Goal: Communication & Community: Answer question/provide support

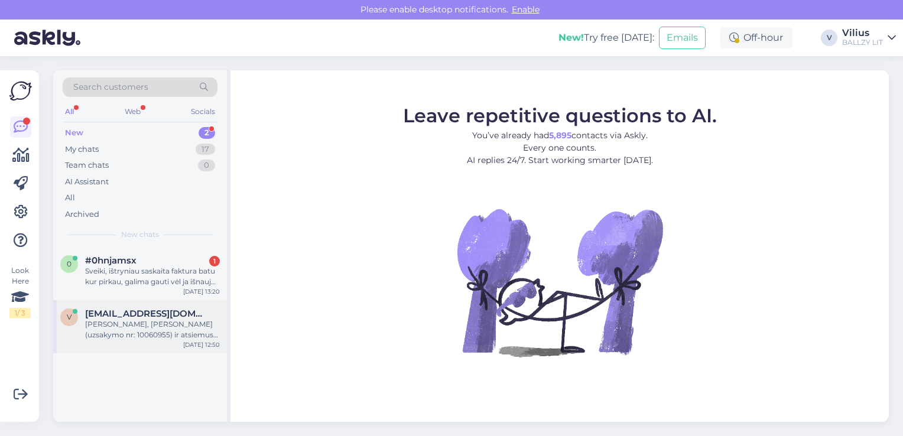
click at [169, 330] on div "[PERSON_NAME], [PERSON_NAME] (uzsakymo nr: 10060955) ir atsiemus is karto pamac…" at bounding box center [152, 329] width 135 height 21
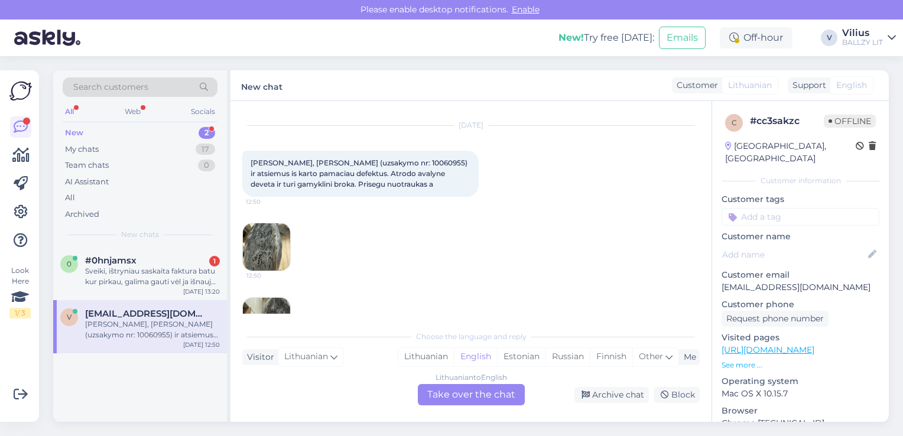
scroll to position [143, 0]
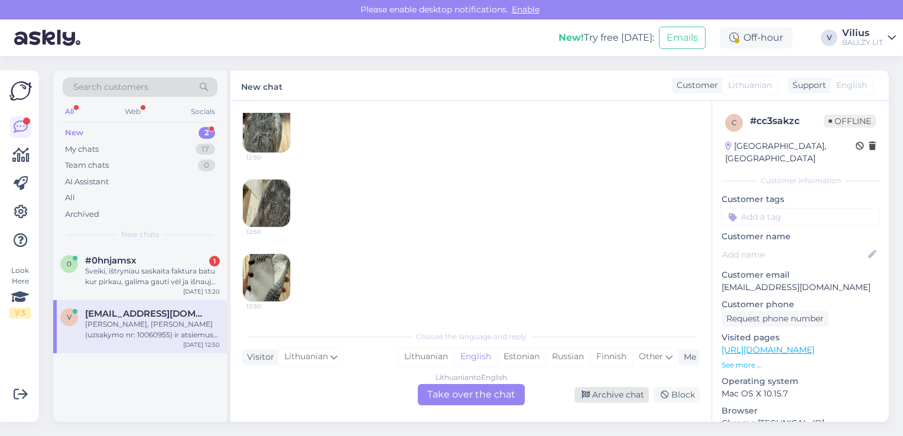
click at [620, 396] on div "Archive chat" at bounding box center [612, 395] width 75 height 16
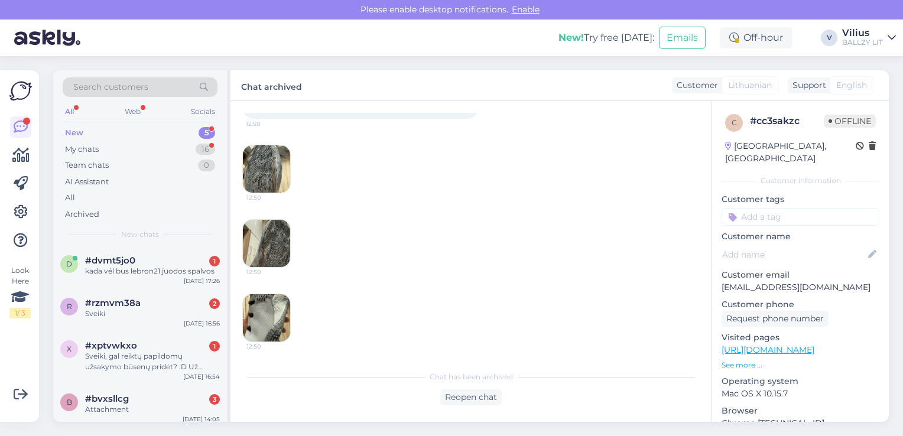
click at [104, 135] on div "New 5" at bounding box center [140, 133] width 155 height 17
click at [124, 281] on div "d #dvmt5jo0 1 kada vėl bus lebron21 juodos spalvos Oct 6 17:26" at bounding box center [140, 268] width 174 height 43
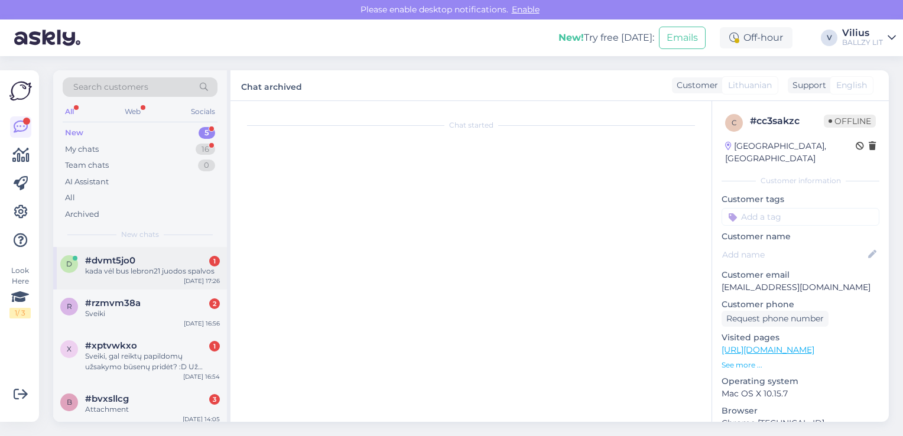
scroll to position [0, 0]
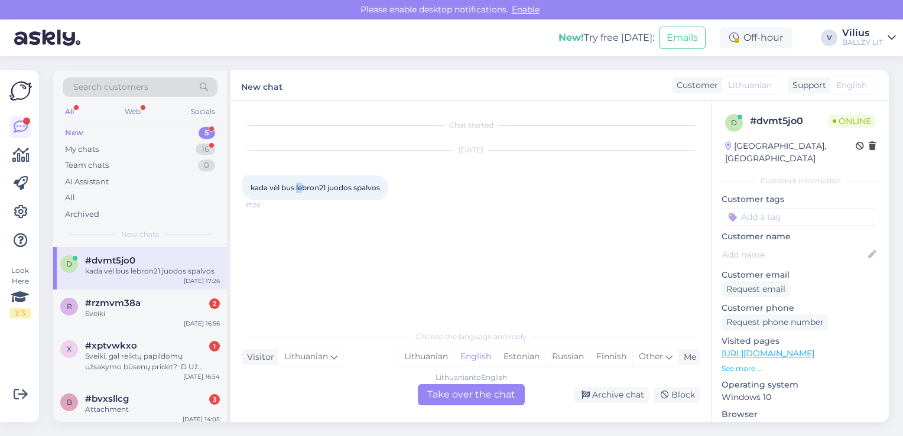
click at [302, 188] on span "kada vėl bus lebron21 juodos spalvos" at bounding box center [315, 187] width 129 height 9
click at [265, 179] on div "kada vėl bus lebron21 juodos spalvos 17:26" at bounding box center [315, 188] width 146 height 25
drag, startPoint x: 297, startPoint y: 186, endPoint x: 326, endPoint y: 190, distance: 29.9
click at [326, 190] on span "kada vėl bus lebron21 juodos spalvos" at bounding box center [315, 187] width 129 height 9
copy span "lebron21"
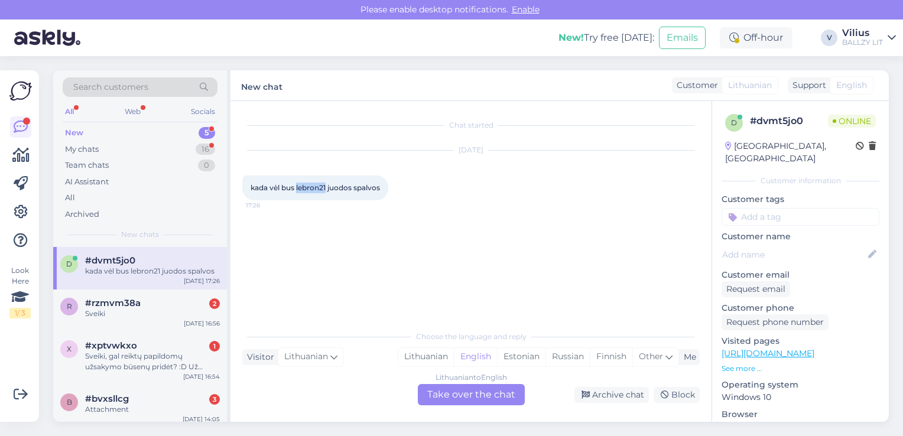
click at [799, 348] on link "[URL][DOMAIN_NAME]" at bounding box center [768, 353] width 93 height 11
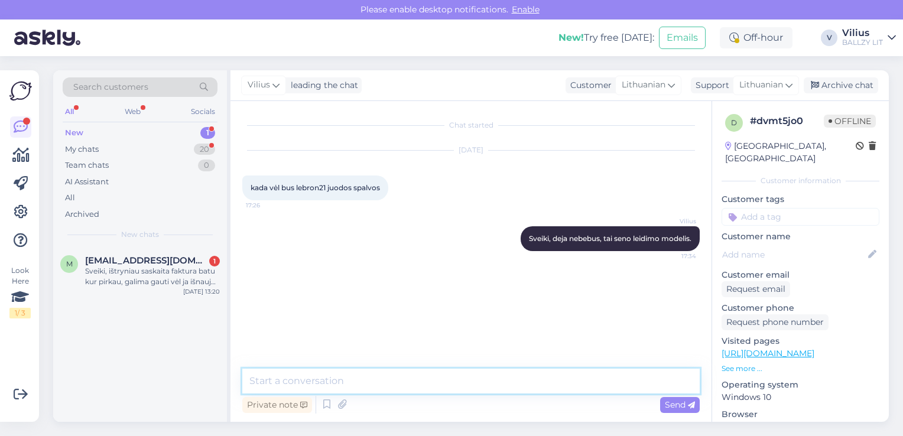
click at [349, 375] on textarea at bounding box center [471, 381] width 458 height 25
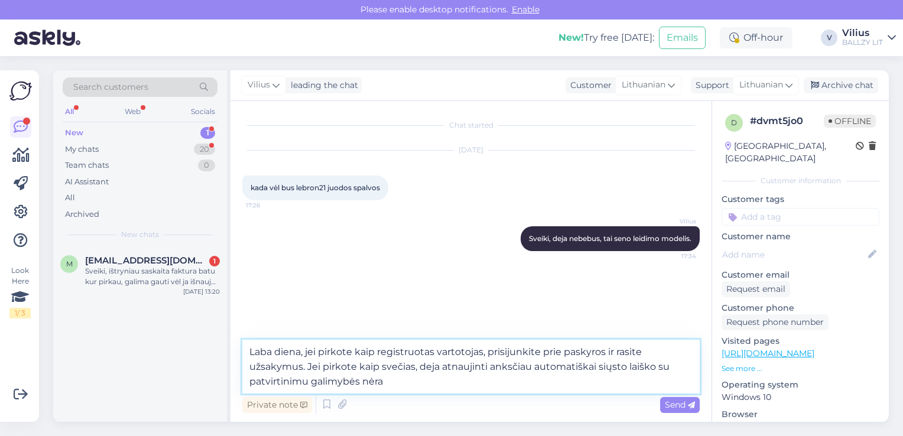
type textarea "Laba diena, jei pirkote kaip registruotas vartotojas, prisijunkite prie paskyro…"
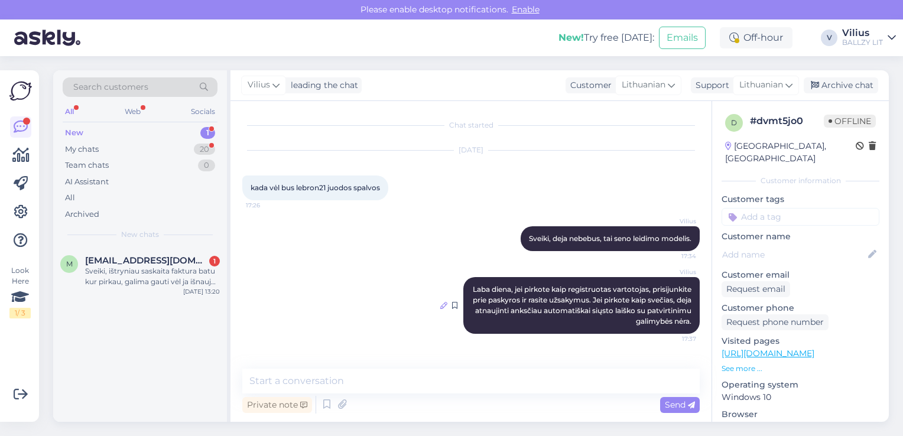
click at [443, 304] on icon at bounding box center [444, 305] width 7 height 7
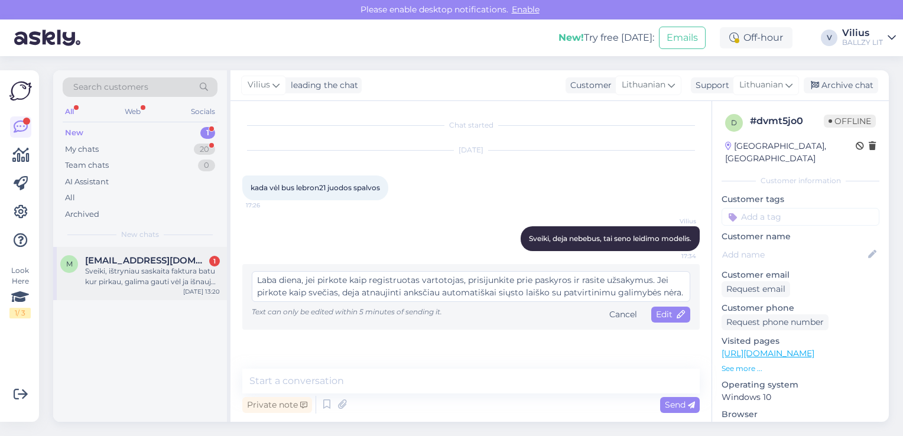
drag, startPoint x: 683, startPoint y: 294, endPoint x: 171, endPoint y: 273, distance: 511.9
click at [171, 273] on div "Search customers All Web Socials New 1 My chats 20 Team chats 0 AI Assistant Al…" at bounding box center [471, 246] width 836 height 352
click at [669, 316] on span "Edit" at bounding box center [671, 314] width 30 height 11
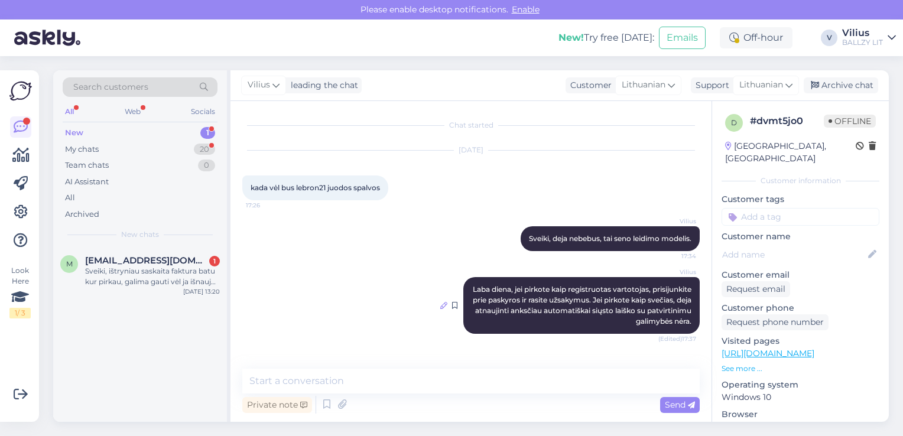
click at [442, 305] on icon at bounding box center [444, 305] width 7 height 7
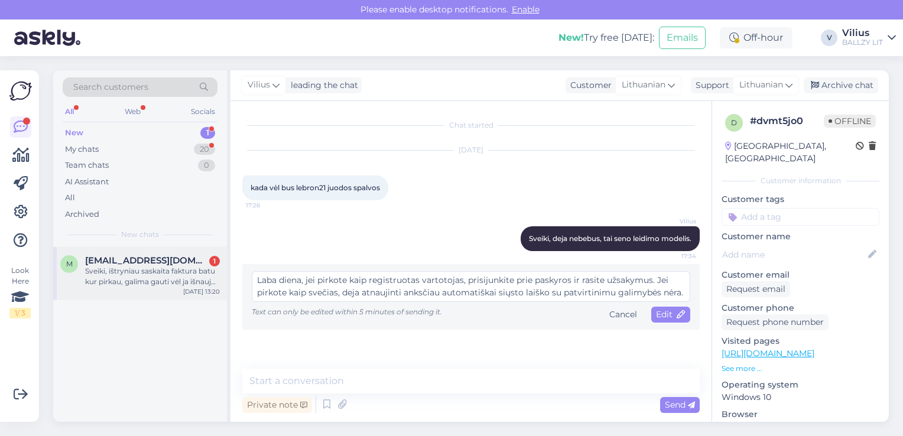
drag, startPoint x: 685, startPoint y: 293, endPoint x: 201, endPoint y: 247, distance: 485.9
click at [201, 247] on div "Search customers All Web Socials New 1 My chats 20 Team chats 0 AI Assistant Al…" at bounding box center [471, 246] width 836 height 352
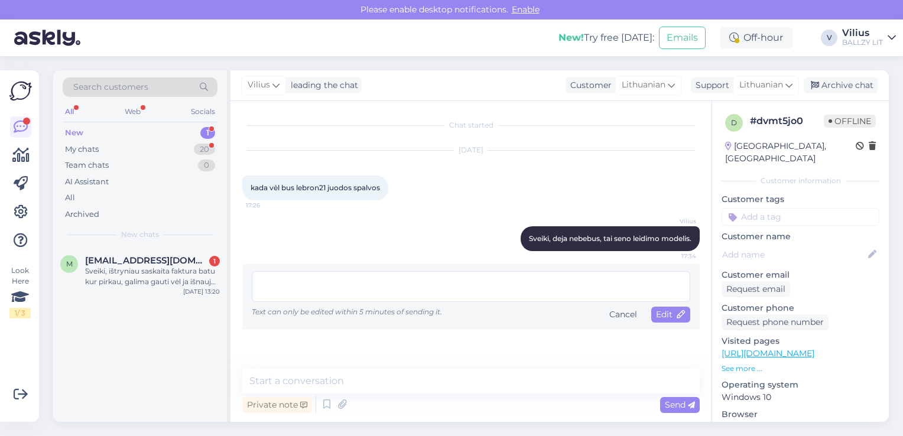
click at [449, 346] on div "Chat started Oct 6 2025 kada vėl bus lebron21 juodos spalvos 17:26 Vilius Sveik…" at bounding box center [476, 235] width 468 height 245
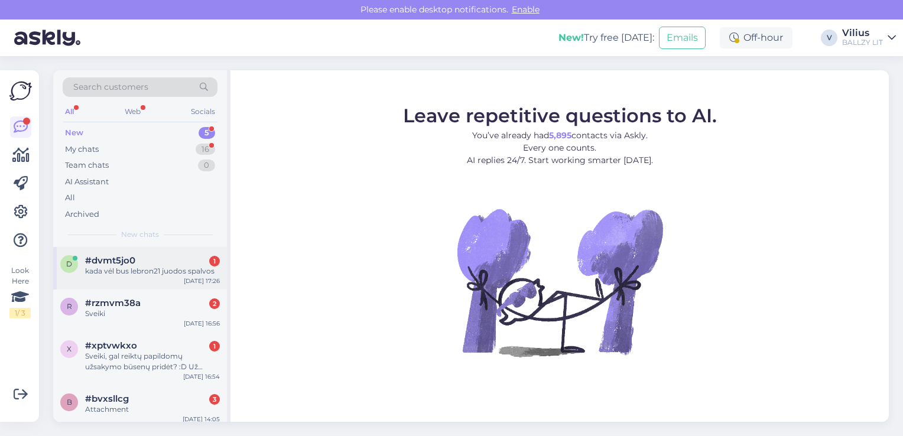
click at [147, 260] on div "#dvmt5jo0 1" at bounding box center [152, 260] width 135 height 11
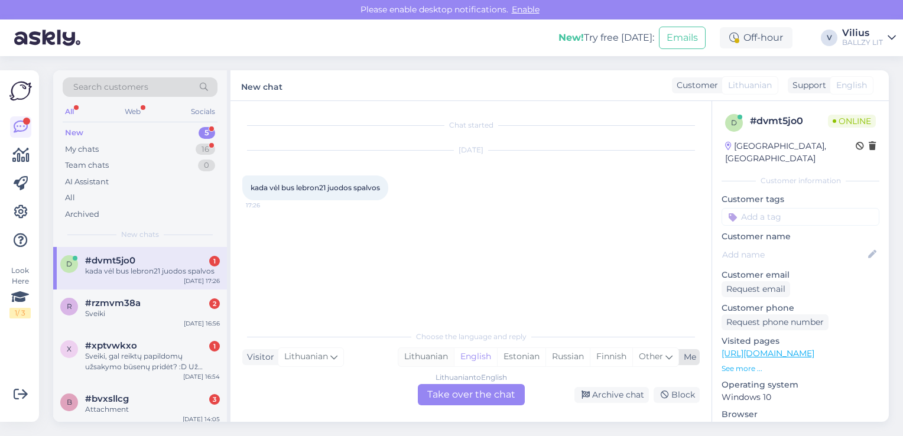
click at [415, 358] on div "Lithuanian" at bounding box center [427, 357] width 56 height 18
click at [455, 391] on div "Lithuanian to Lithuanian Take over the chat" at bounding box center [471, 394] width 107 height 21
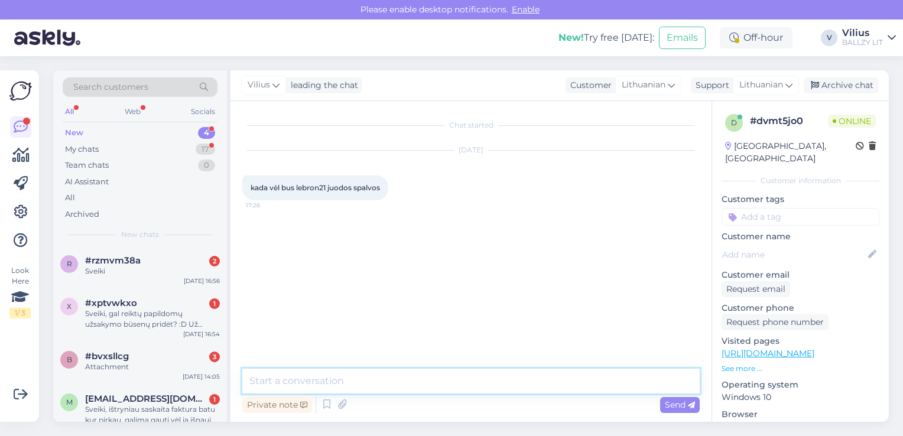
click at [419, 378] on textarea at bounding box center [471, 381] width 458 height 25
type textarea "Sveiki, deja nebebus, tai seno leidimo modelis."
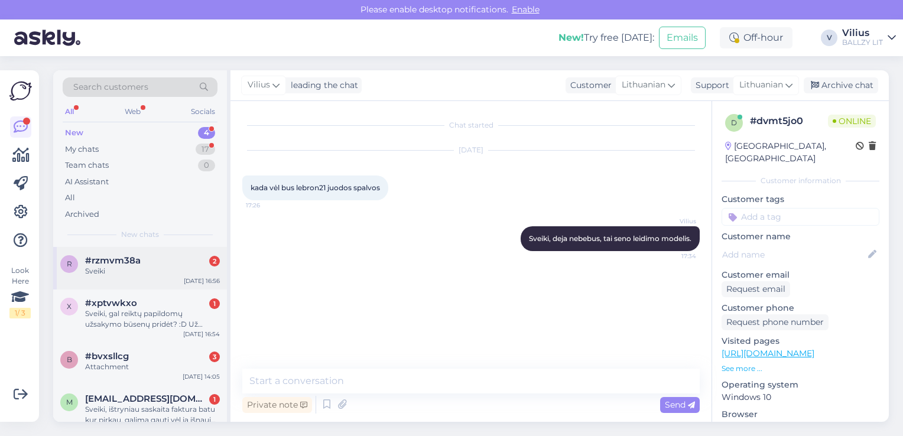
click at [111, 283] on div "r #rzmvm38a 2 Sveiki Oct 6 16:56" at bounding box center [140, 268] width 174 height 43
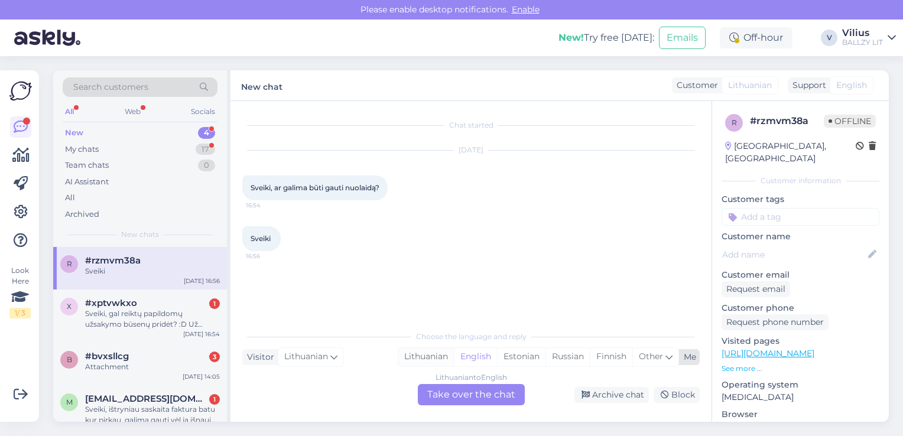
click at [426, 352] on div "Lithuanian" at bounding box center [427, 357] width 56 height 18
click at [444, 380] on div "Lithuanian to Lithuanian" at bounding box center [471, 378] width 83 height 11
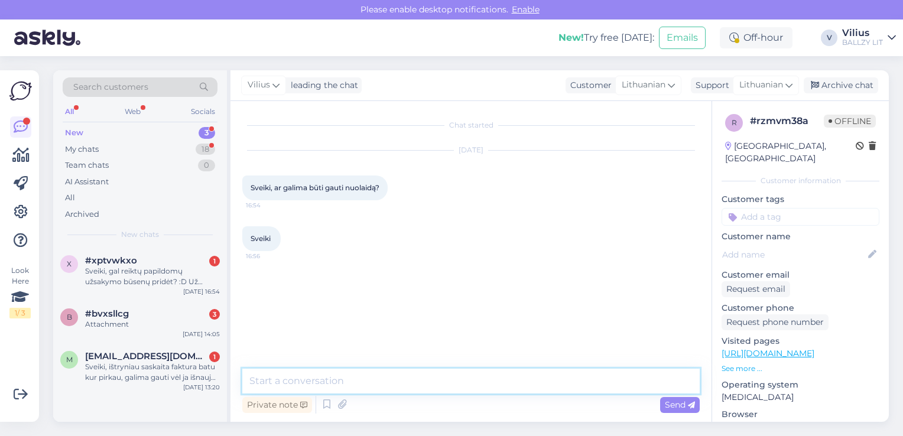
click at [441, 379] on textarea at bounding box center [471, 381] width 458 height 25
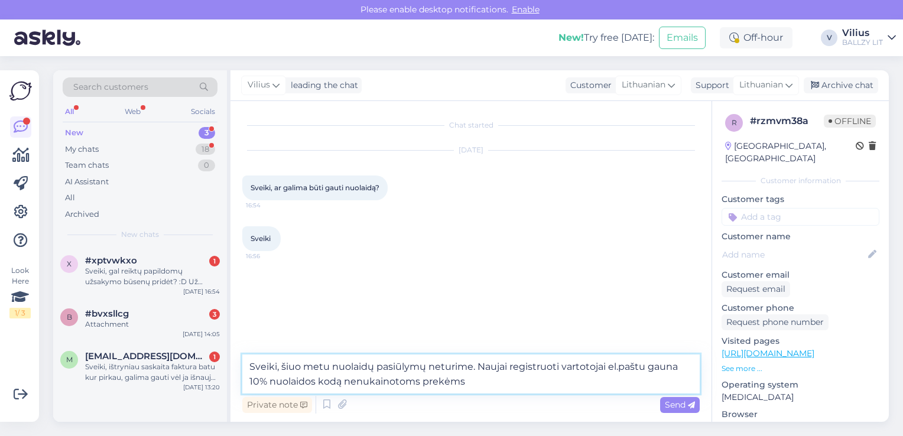
type textarea "Sveiki, šiuo metu nuolaidų pasiūlymų neturime. Naujai registruoti vartotojai el…"
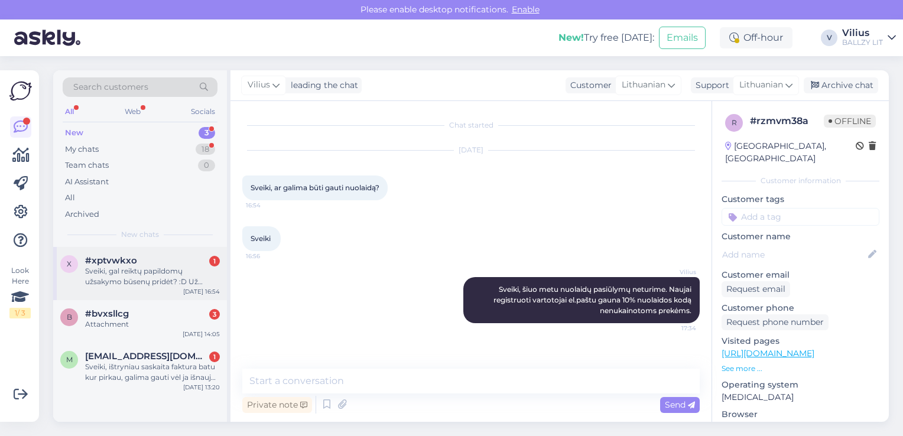
click at [132, 284] on div "Sveiki, gal reiktų papildomų užsakymo būsenų pridėt? :D Už pirkinį apmokėjus ra…" at bounding box center [152, 276] width 135 height 21
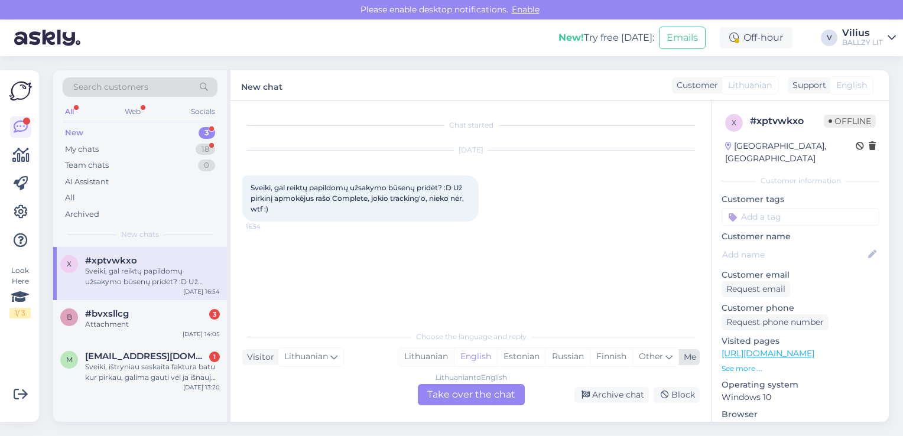
click at [426, 349] on div "Lithuanian" at bounding box center [427, 357] width 56 height 18
click at [441, 383] on div "Lithuanian to Lithuanian" at bounding box center [471, 378] width 83 height 11
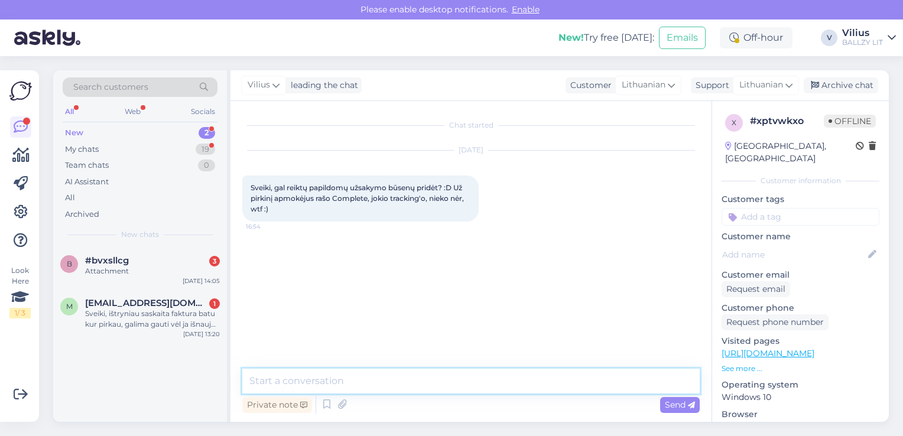
click at [420, 374] on textarea at bounding box center [471, 381] width 458 height 25
type textarea "Laba diena, gal galite nurodyti užsakymo numerį?"
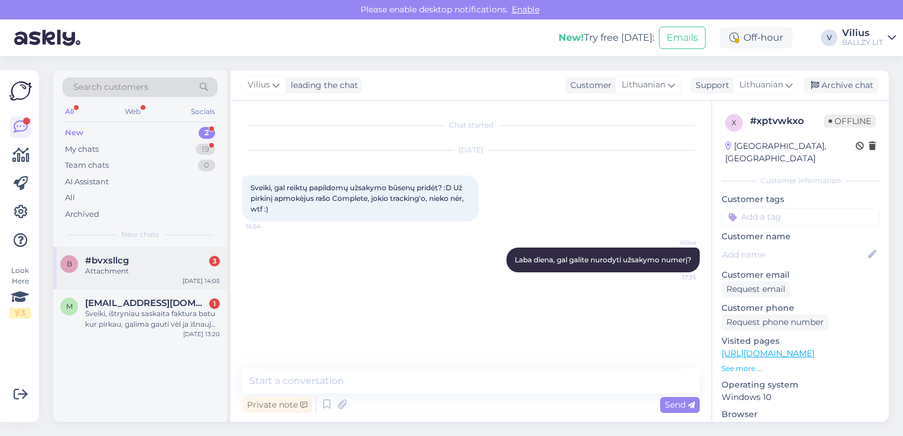
click at [113, 276] on div "Attachment" at bounding box center [152, 271] width 135 height 11
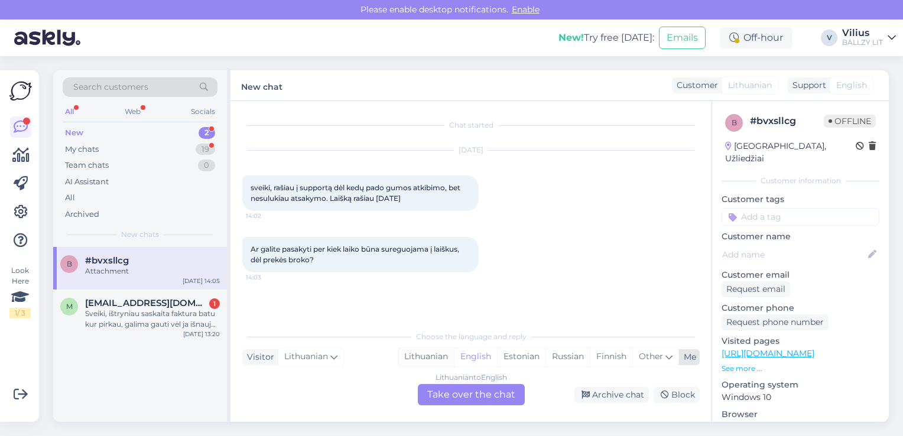
click at [425, 358] on div "Lithuanian" at bounding box center [427, 357] width 56 height 18
click at [468, 401] on div "Lithuanian to Lithuanian Take over the chat" at bounding box center [471, 394] width 107 height 21
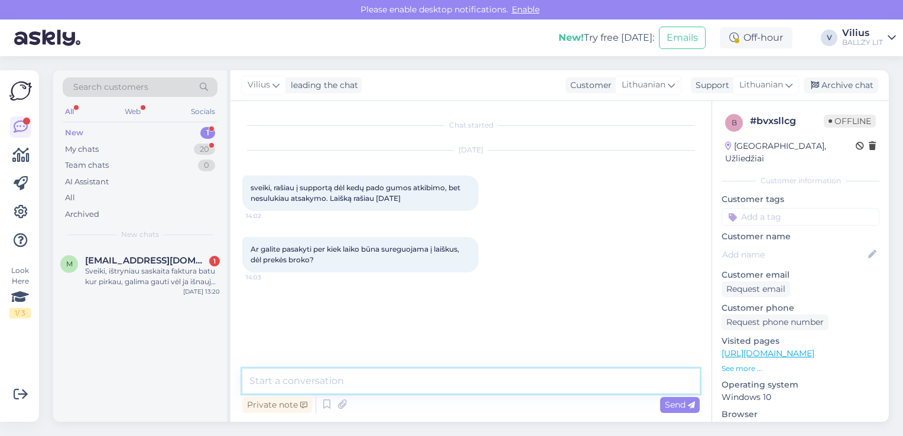
click at [443, 391] on textarea at bounding box center [471, 381] width 458 height 25
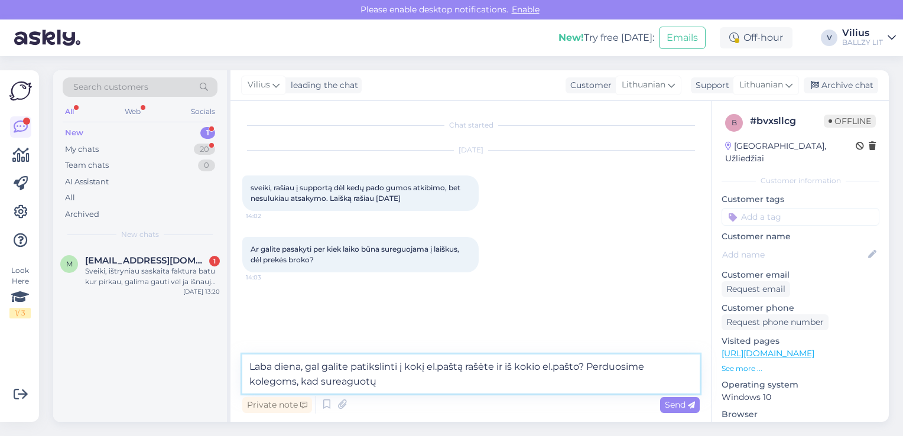
type textarea "Laba diena, gal galite patikslinti į kokį el.paštą rašėte ir iš kokio el.pašto?…"
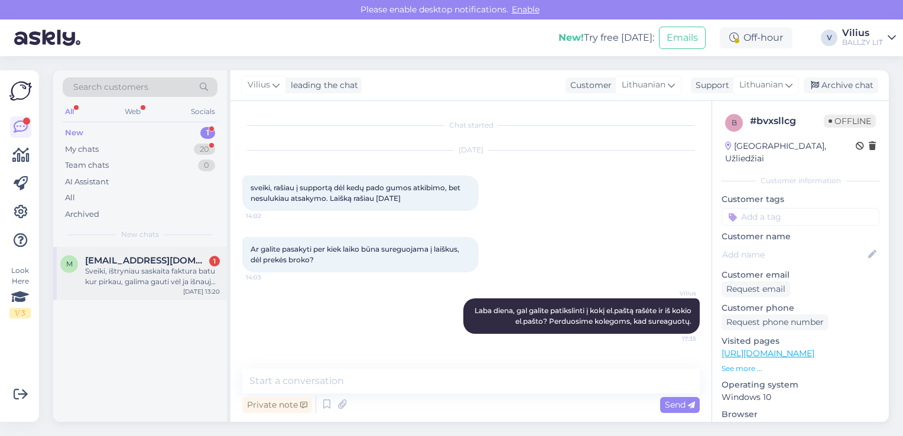
click at [161, 266] on div "Sveiki, ištryniau saskaita faktura batu kur pirkau, galima gauti vėl ja išnaujo…" at bounding box center [152, 276] width 135 height 21
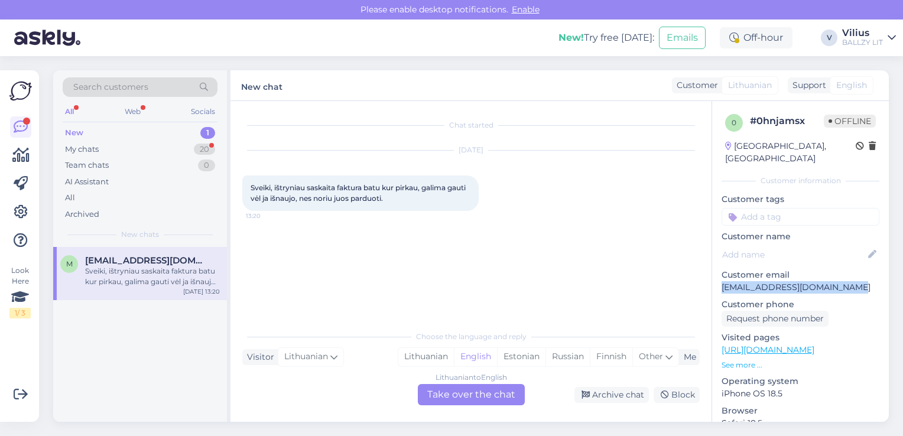
drag, startPoint x: 721, startPoint y: 276, endPoint x: 862, endPoint y: 273, distance: 140.2
click at [862, 281] on p "[EMAIL_ADDRESS][DOMAIN_NAME]" at bounding box center [801, 287] width 158 height 12
copy p "[EMAIL_ADDRESS][DOMAIN_NAME]"
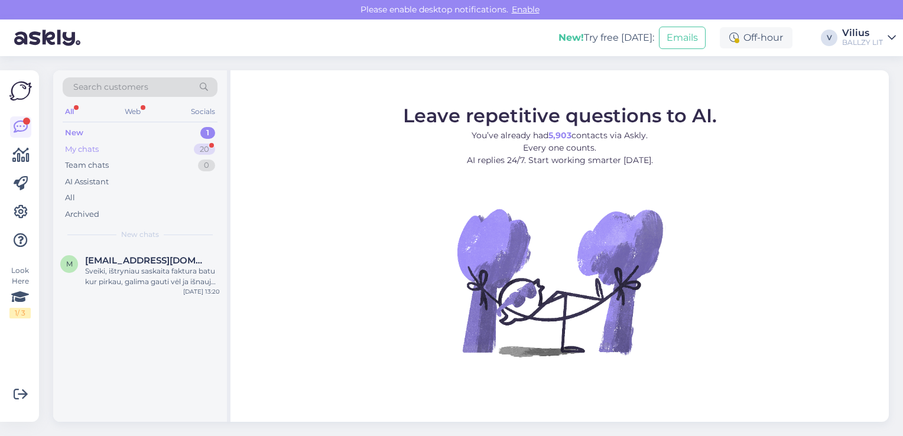
click at [108, 143] on div "My chats 20" at bounding box center [140, 149] width 155 height 17
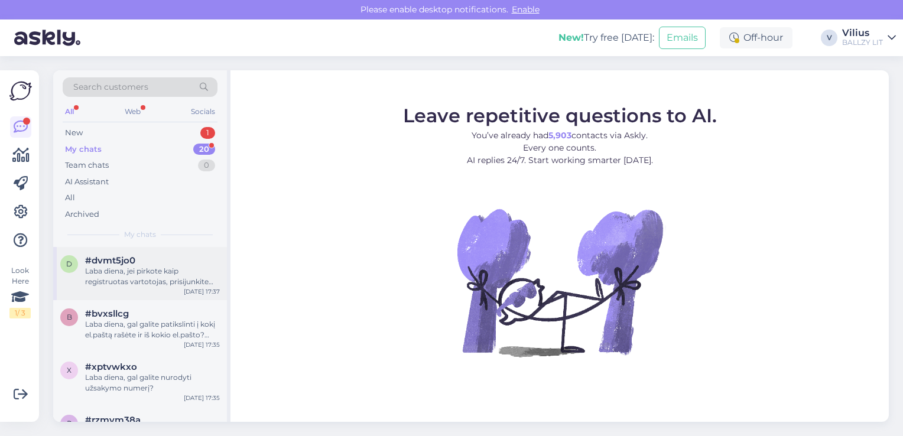
click at [145, 280] on div "Laba diena, jei pirkote kaip registruotas vartotojas, prisijunkite prie paskyro…" at bounding box center [152, 276] width 135 height 21
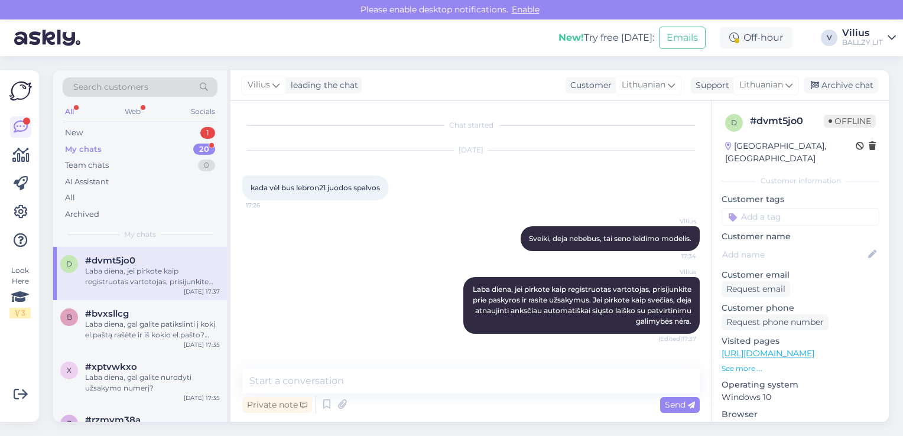
click at [102, 145] on div "My chats 20" at bounding box center [140, 149] width 155 height 17
click at [121, 135] on div "New 1" at bounding box center [140, 133] width 155 height 17
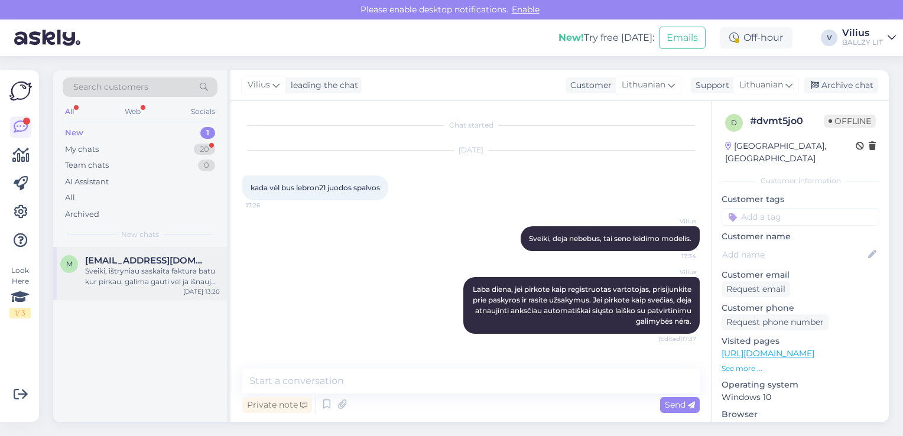
click at [152, 284] on div "Sveiki, ištryniau saskaita faktura batu kur pirkau, galima gauti vėl ja išnaujo…" at bounding box center [152, 276] width 135 height 21
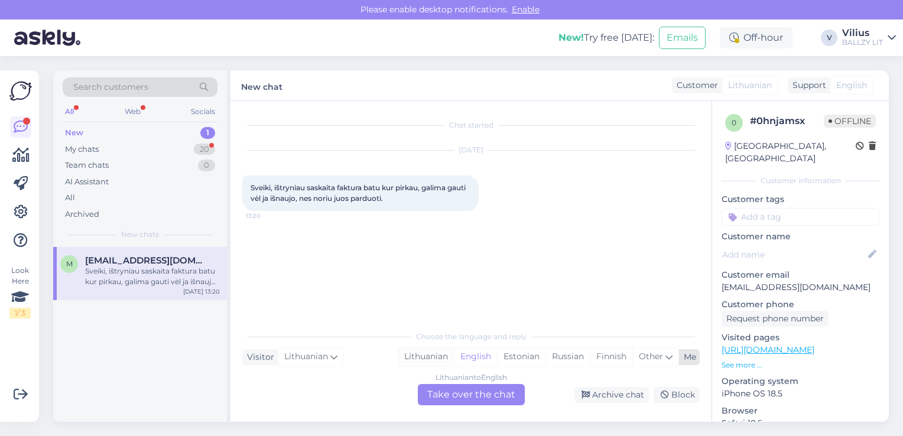
click at [423, 363] on div "Lithuanian" at bounding box center [427, 357] width 56 height 18
click at [445, 394] on div "Lithuanian to Lithuanian Take over the chat" at bounding box center [471, 394] width 107 height 21
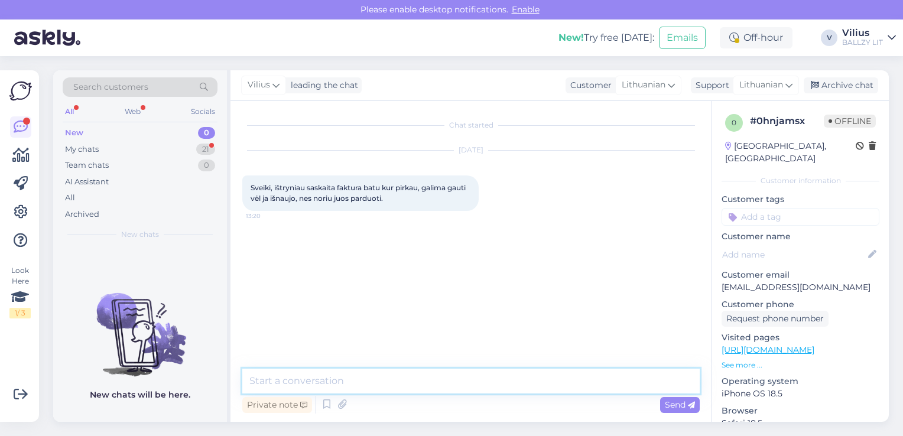
click at [428, 386] on textarea at bounding box center [471, 381] width 458 height 25
paste textarea "Laba diena, jei pirkote kaip registruotas vartotojas, prisijunkite prie paskyro…"
type textarea "Laba diena, jei pirkote kaip registruotas vartotojas, prisijunkite prie paskyro…"
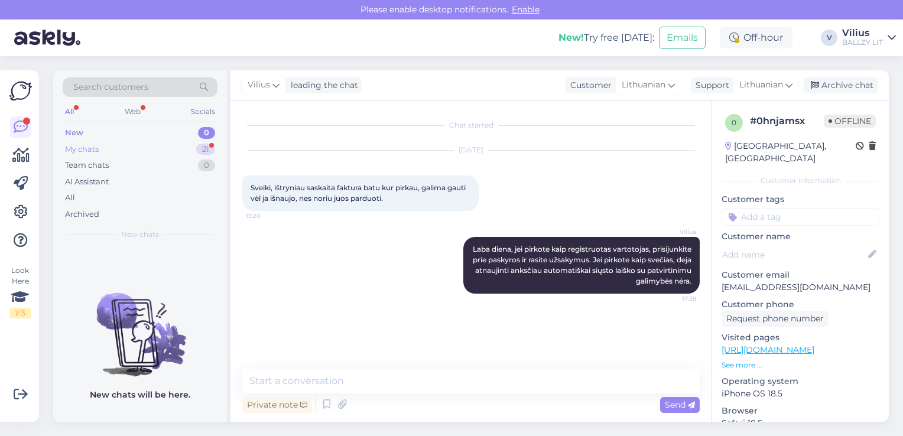
click at [92, 148] on div "My chats" at bounding box center [82, 150] width 34 height 12
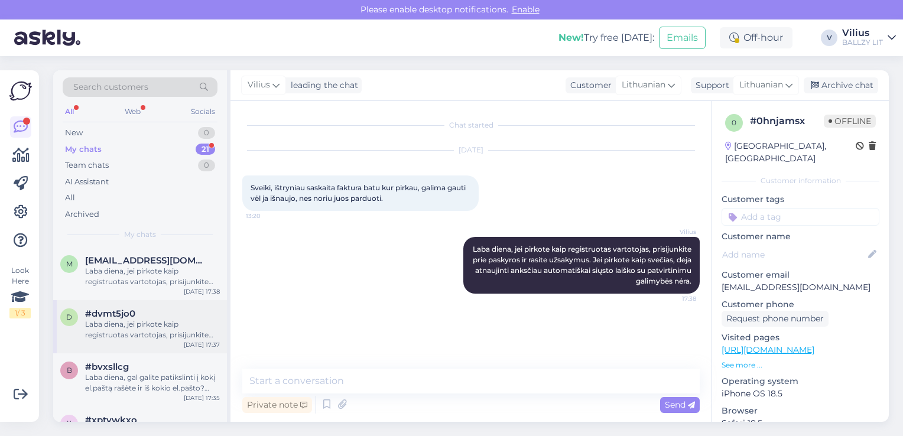
click at [160, 323] on div "Laba diena, jei pirkote kaip registruotas vartotojas, prisijunkite prie paskyro…" at bounding box center [152, 329] width 135 height 21
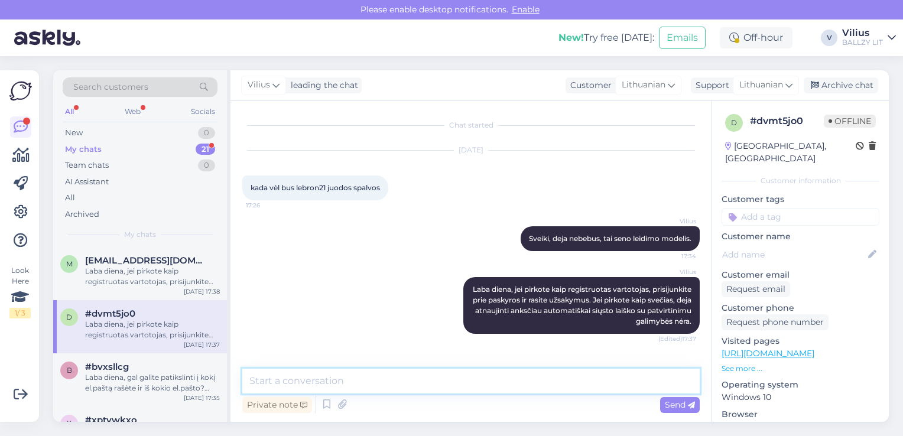
click at [492, 386] on textarea at bounding box center [471, 381] width 458 height 25
type textarea "Paskutinė žinutė ne Jums, atsiprašome :)"
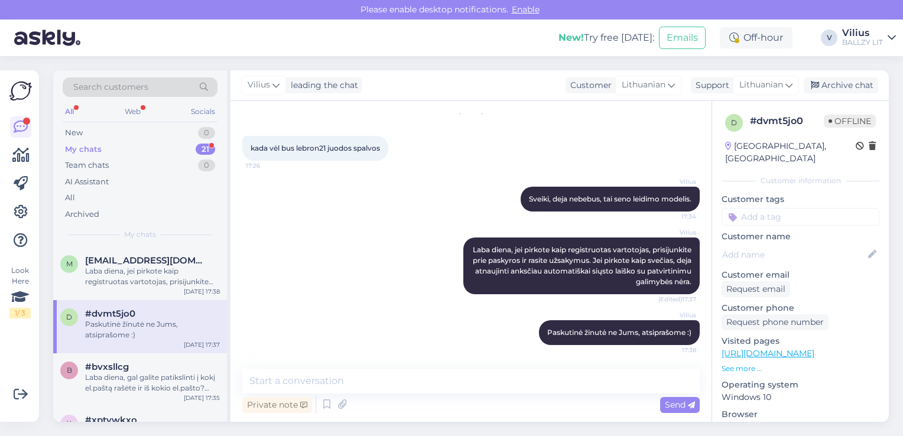
click at [116, 144] on div "My chats 21" at bounding box center [140, 149] width 155 height 17
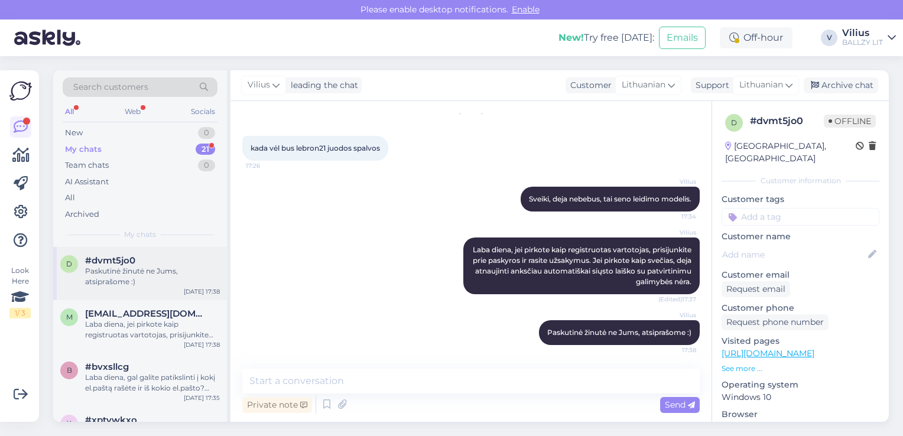
click at [125, 290] on div "d #dvmt5jo0 Paskutinė žinutė ne Jums, atsiprašome :) [DATE] 17:38" at bounding box center [140, 273] width 174 height 53
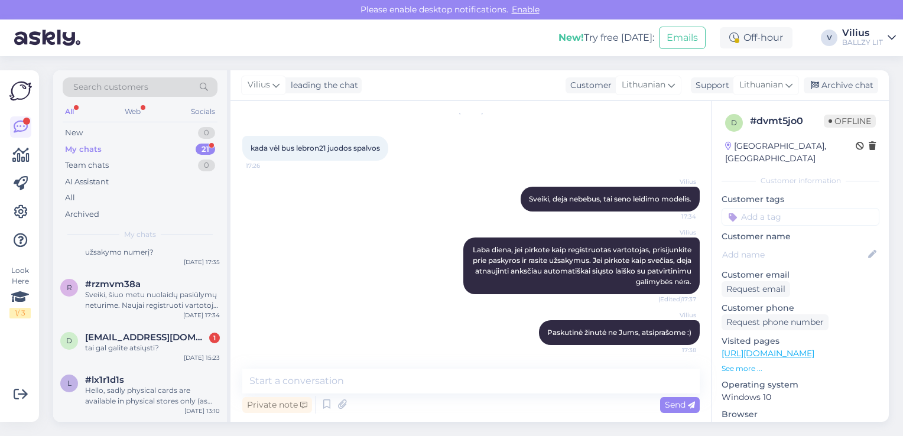
scroll to position [213, 0]
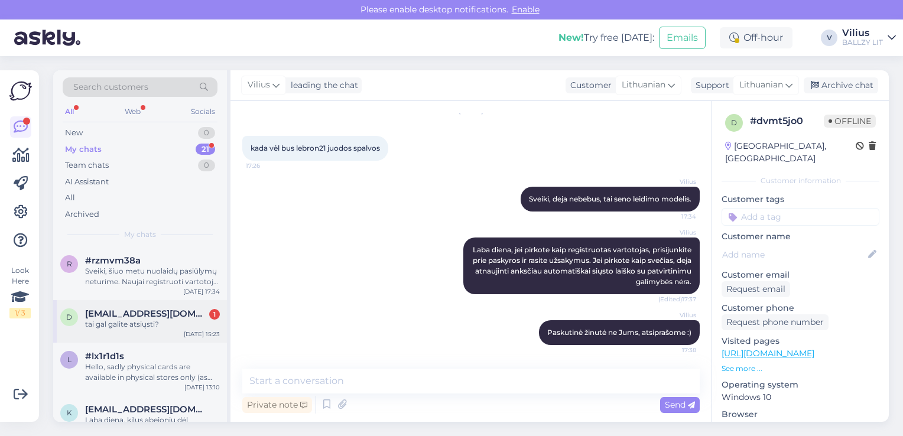
click at [156, 325] on div "tai gal galite atsiųsti?" at bounding box center [152, 324] width 135 height 11
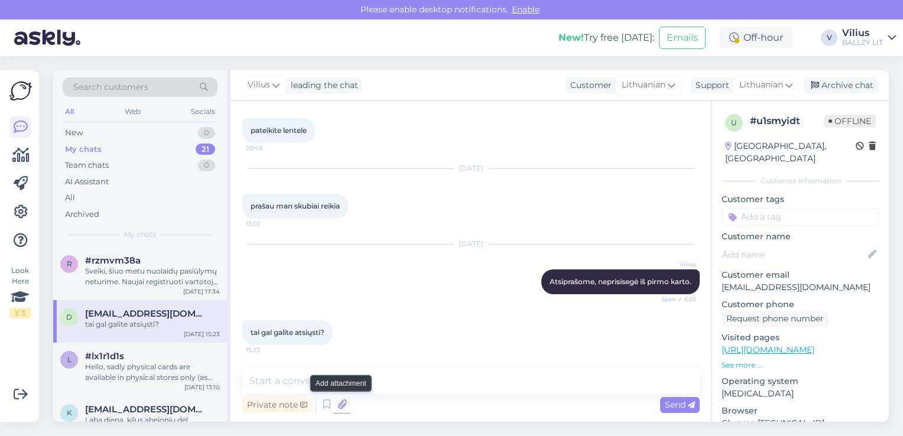
click at [339, 405] on icon at bounding box center [342, 405] width 17 height 18
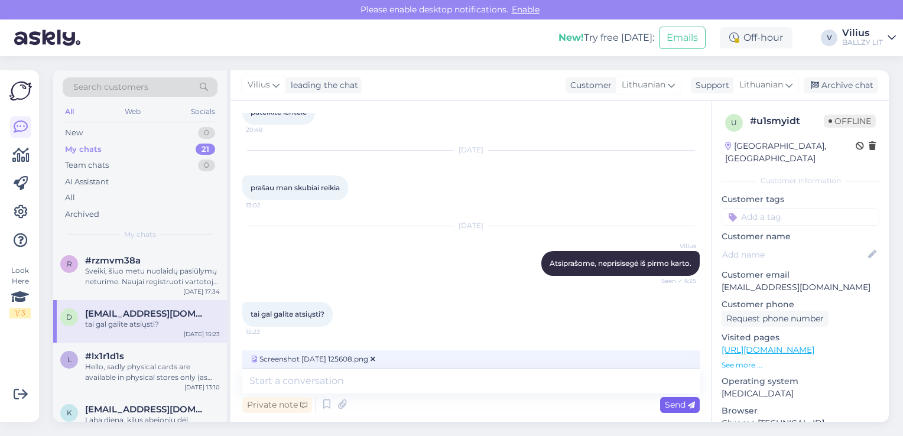
click at [678, 406] on span "Send" at bounding box center [680, 405] width 30 height 11
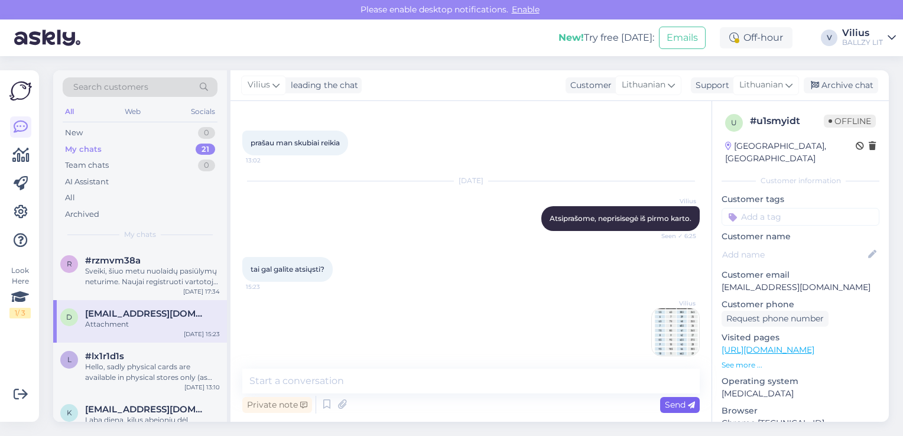
scroll to position [576, 0]
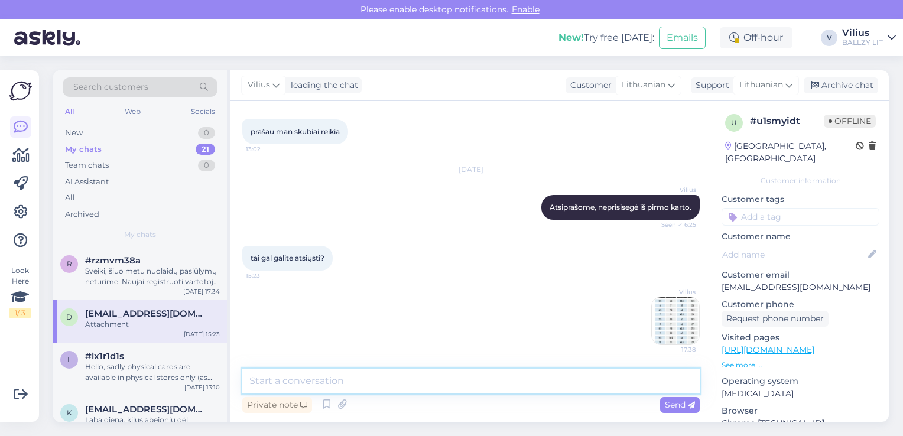
click at [537, 383] on textarea at bounding box center [471, 381] width 458 height 25
type textarea "Ar dabar matote?"
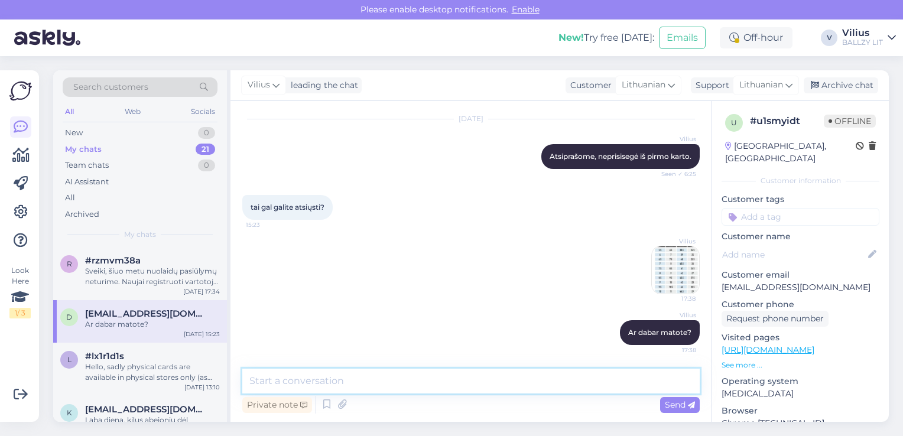
scroll to position [627, 0]
click at [523, 374] on textarea at bounding box center [471, 381] width 458 height 25
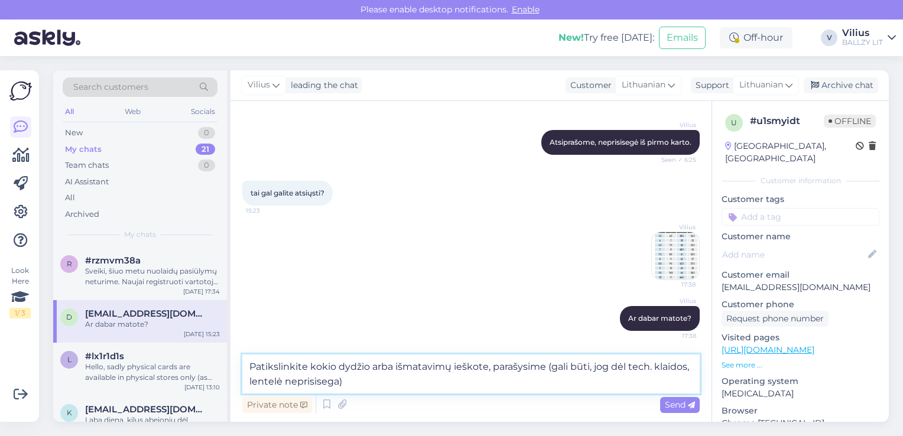
type textarea "Patikslinkite kokio dydžio arba išmatavimų ieškote, parašysime (gali būti, jog …"
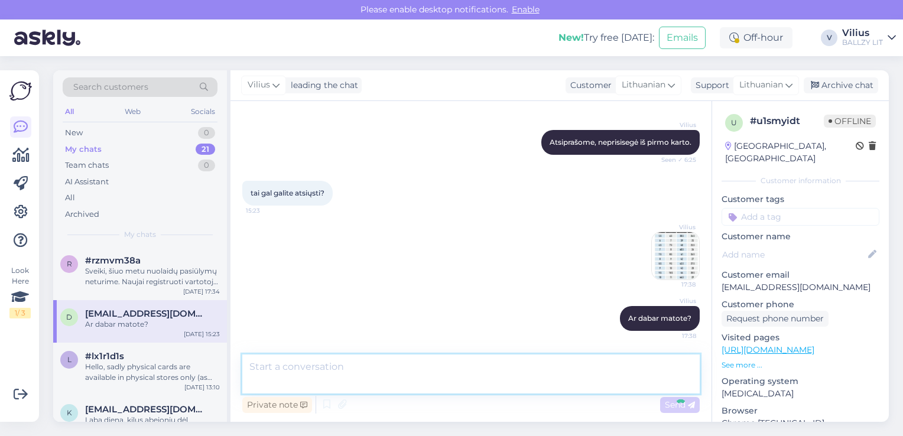
scroll to position [699, 0]
